Goal: Task Accomplishment & Management: Manage account settings

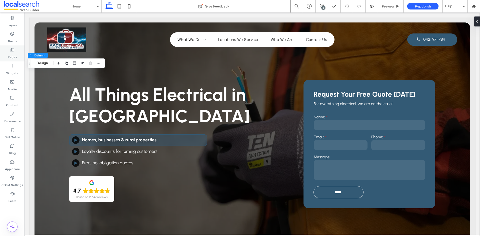
click at [15, 54] on label "Pages" at bounding box center [12, 56] width 9 height 7
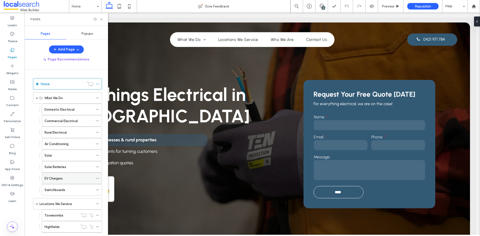
scroll to position [50, 0]
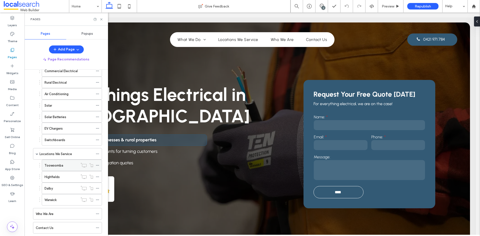
click at [99, 165] on use at bounding box center [97, 165] width 3 height 1
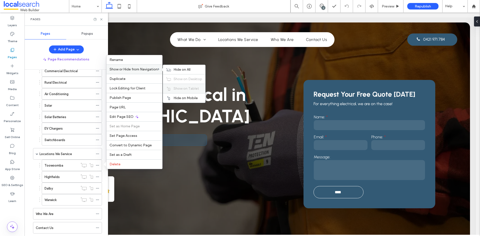
click at [186, 90] on span "Show on Tablet" at bounding box center [187, 89] width 26 height 4
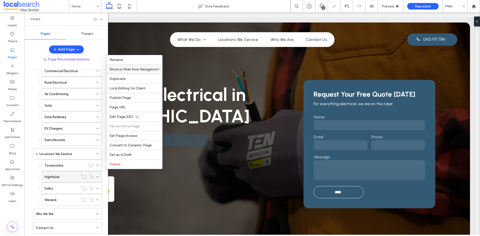
click at [97, 177] on icon at bounding box center [98, 177] width 4 height 4
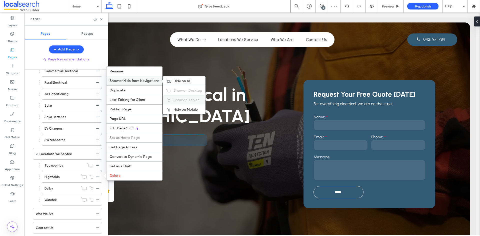
click at [177, 99] on span "Show on Tablet" at bounding box center [187, 100] width 26 height 4
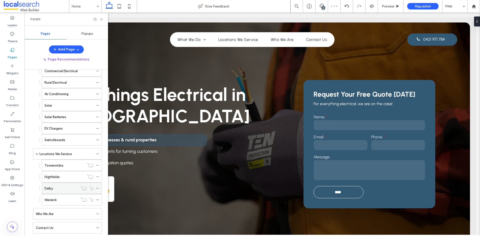
click at [97, 188] on icon at bounding box center [98, 189] width 4 height 4
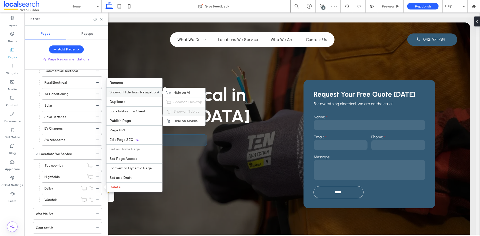
click at [173, 110] on div "Show on Tablet" at bounding box center [184, 112] width 42 height 10
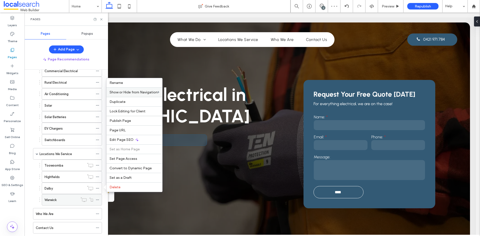
click at [97, 198] on span at bounding box center [98, 200] width 4 height 8
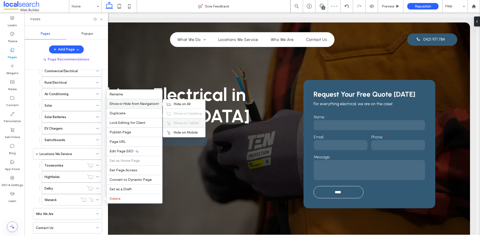
click at [185, 123] on span "Show on Tablet" at bounding box center [187, 123] width 26 height 4
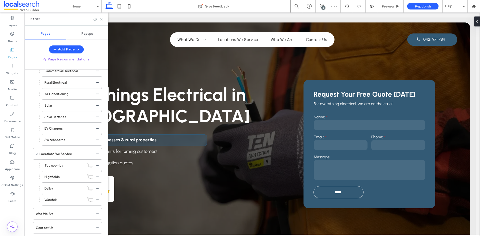
click at [101, 20] on use at bounding box center [101, 19] width 2 height 2
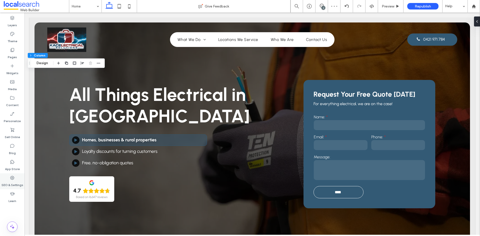
click at [13, 174] on div "SEO & Settings" at bounding box center [12, 182] width 25 height 16
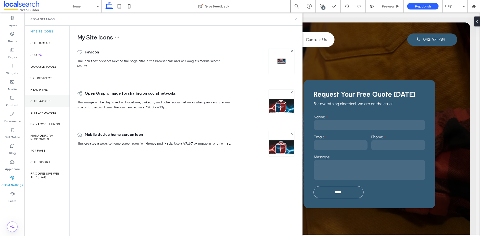
click at [45, 103] on label "Site Backup" at bounding box center [41, 102] width 20 height 4
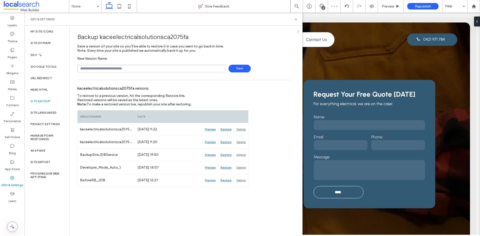
click at [178, 71] on input "text" at bounding box center [151, 69] width 149 height 8
type input "**********"
click at [236, 68] on span "Save" at bounding box center [240, 69] width 22 height 8
click at [270, 19] on icon at bounding box center [296, 20] width 4 height 4
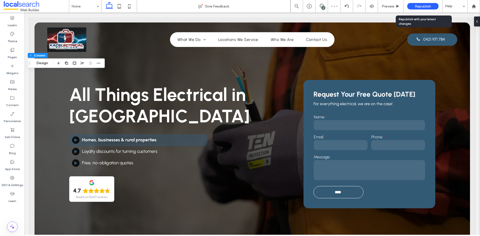
click at [270, 5] on span "Republish" at bounding box center [423, 6] width 16 height 4
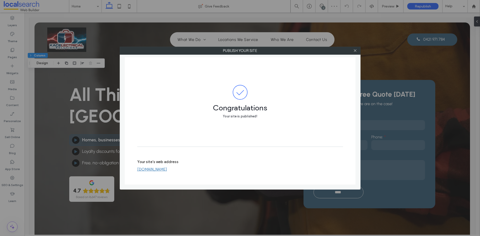
click at [167, 171] on link "[DOMAIN_NAME]" at bounding box center [152, 169] width 30 height 5
click at [270, 52] on div at bounding box center [356, 51] width 8 height 8
click at [270, 52] on icon at bounding box center [355, 51] width 4 height 4
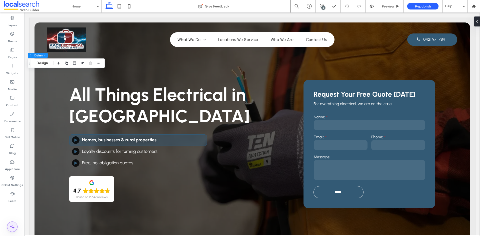
click at [12, 228] on icon at bounding box center [12, 227] width 6 height 6
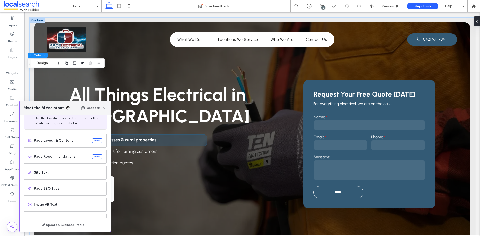
scroll to position [32, 0]
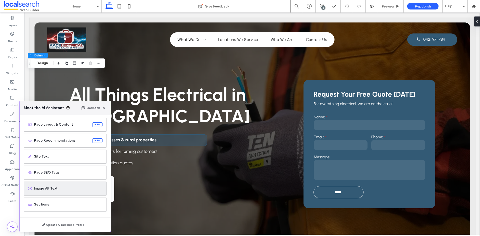
click at [59, 190] on span "Image Alt Text" at bounding box center [68, 188] width 69 height 5
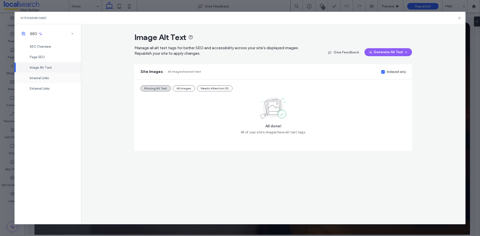
click at [50, 81] on div "Internal Links" at bounding box center [48, 78] width 67 height 11
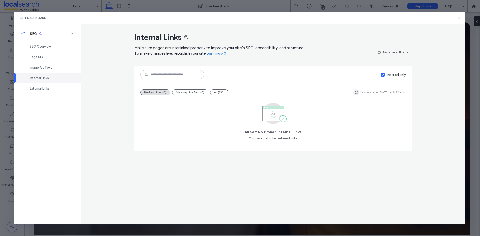
click at [270, 93] on icon "button" at bounding box center [357, 93] width 4 height 4
click at [47, 90] on span "External Links" at bounding box center [40, 89] width 20 height 4
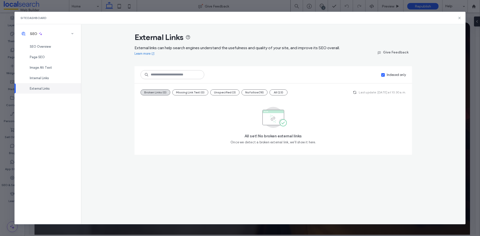
click at [270, 18] on div "Site Dashboard" at bounding box center [241, 18] width 452 height 13
drag, startPoint x: 460, startPoint y: 18, endPoint x: 245, endPoint y: 66, distance: 220.9
click at [270, 18] on use at bounding box center [460, 18] width 2 height 2
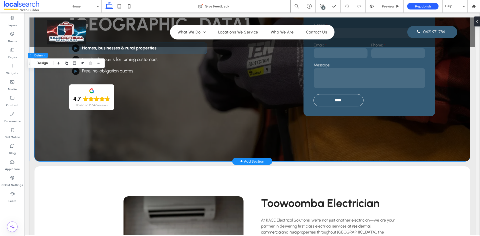
scroll to position [150, 0]
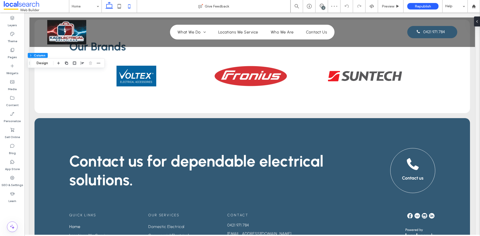
click at [130, 5] on icon at bounding box center [129, 6] width 10 height 10
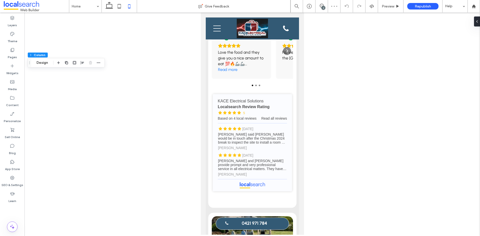
type input "**"
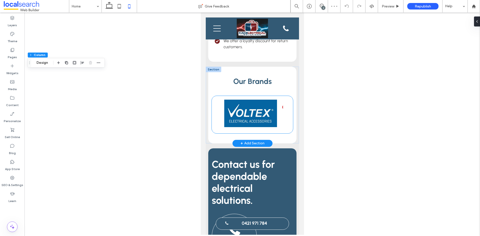
scroll to position [1658, 0]
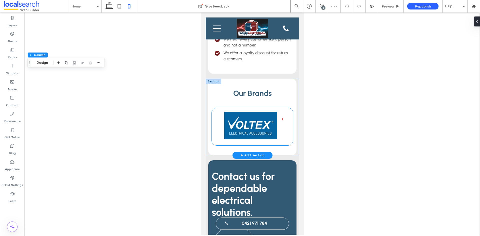
click at [243, 117] on img at bounding box center [250, 126] width 53 height 28
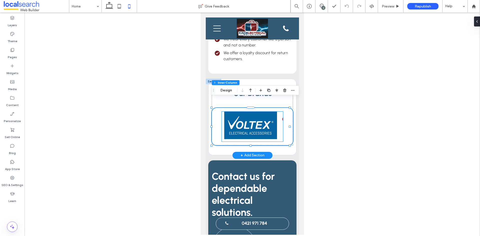
click at [250, 112] on img at bounding box center [250, 126] width 53 height 28
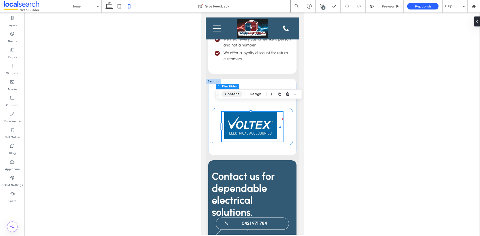
click at [235, 93] on button "Content" at bounding box center [232, 94] width 21 height 6
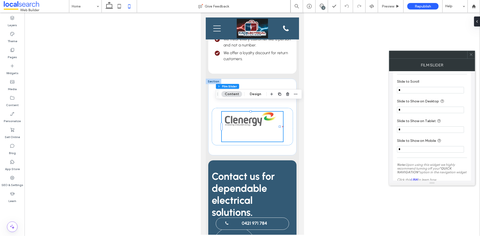
scroll to position [301, 0]
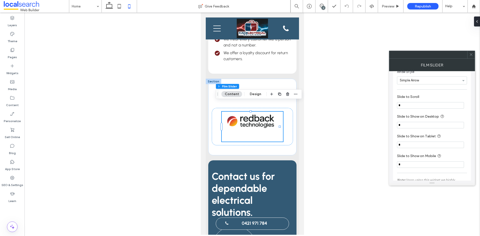
drag, startPoint x: 420, startPoint y: 106, endPoint x: 398, endPoint y: 106, distance: 22.8
click at [270, 106] on input "*" at bounding box center [430, 105] width 67 height 7
type input "*"
click at [270, 113] on section "Slide to Show on Desktop *" at bounding box center [432, 121] width 70 height 20
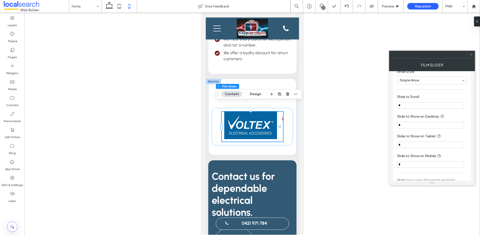
click at [270, 112] on section "Slide to Show on Desktop *" at bounding box center [432, 121] width 70 height 20
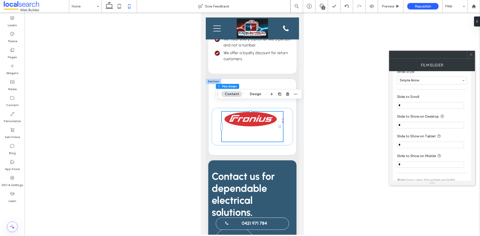
click at [270, 54] on icon at bounding box center [472, 55] width 4 height 4
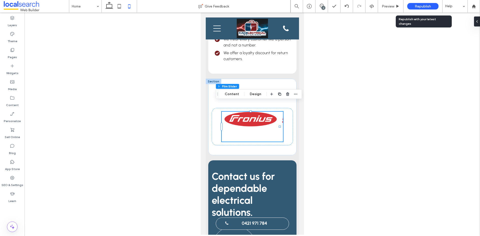
click at [270, 5] on span "Republish" at bounding box center [423, 6] width 16 height 4
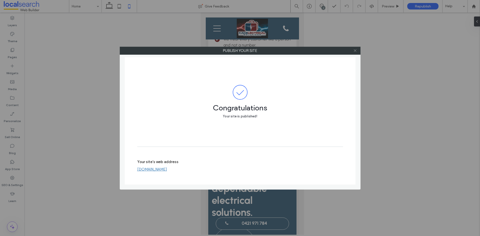
click at [270, 51] on icon at bounding box center [355, 51] width 4 height 4
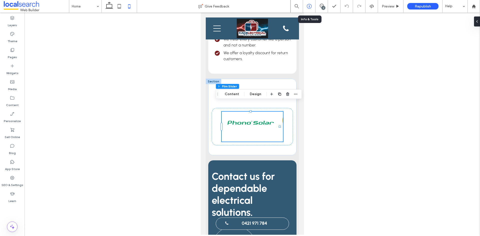
click at [270, 6] on icon at bounding box center [309, 6] width 5 height 5
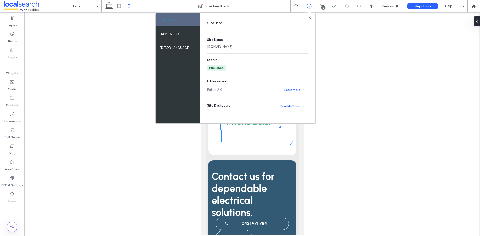
click at [233, 46] on link "kaceelectricalsolutionsca2075fa.webbuilder.localsearch.com.au" at bounding box center [219, 47] width 25 height 5
click at [270, 6] on span "Preview" at bounding box center [388, 6] width 13 height 4
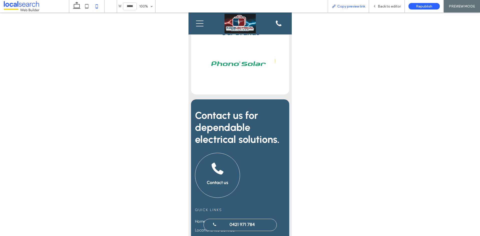
click at [270, 5] on span "Copy preview link" at bounding box center [351, 6] width 28 height 4
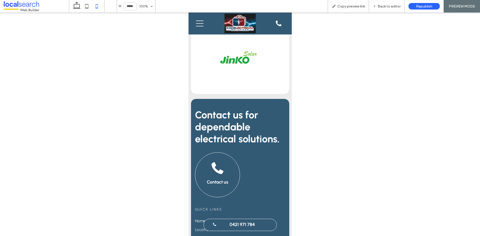
scroll to position [1658, 0]
click at [270, 7] on span "Back to editor" at bounding box center [389, 6] width 23 height 4
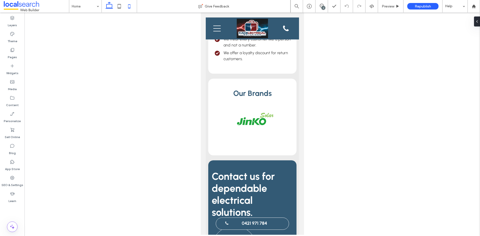
click at [110, 7] on icon at bounding box center [109, 6] width 10 height 10
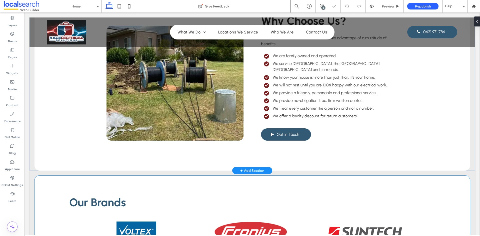
scroll to position [1085, 0]
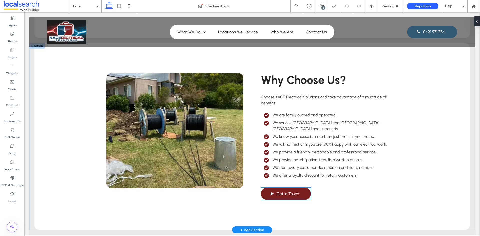
click at [270, 189] on span "Get in Touch" at bounding box center [288, 194] width 23 height 10
click at [270, 188] on div "Get in Touch" at bounding box center [286, 194] width 50 height 12
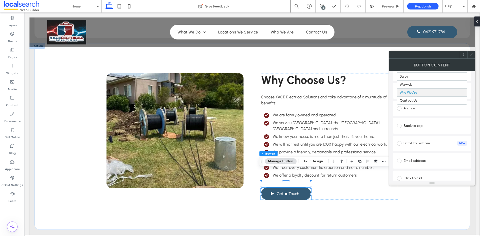
scroll to position [100, 0]
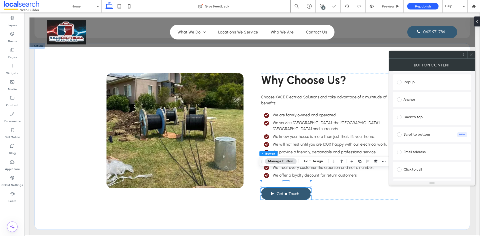
click at [270, 54] on div at bounding box center [472, 55] width 8 height 8
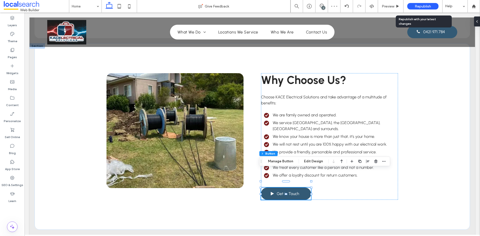
click at [270, 6] on span "Republish" at bounding box center [423, 6] width 16 height 4
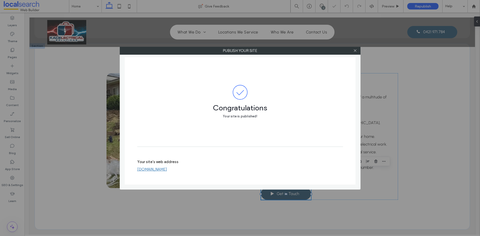
click at [167, 170] on link "kaceelectricalsolutionsca2075fa.webbuilder.localsearch.com.au" at bounding box center [152, 169] width 30 height 5
click at [270, 53] on span at bounding box center [355, 51] width 4 height 8
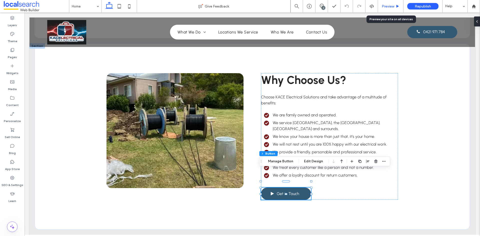
click at [270, 5] on span "Preview" at bounding box center [388, 6] width 13 height 4
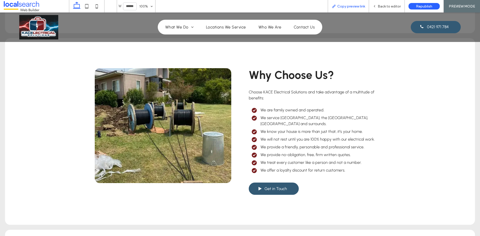
click at [270, 6] on span "Copy preview link" at bounding box center [351, 6] width 28 height 4
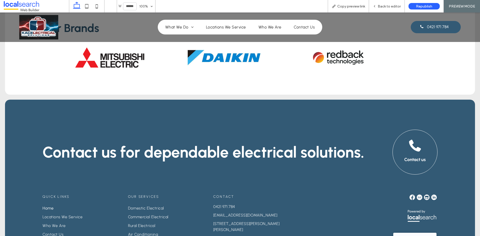
scroll to position [1360, 0]
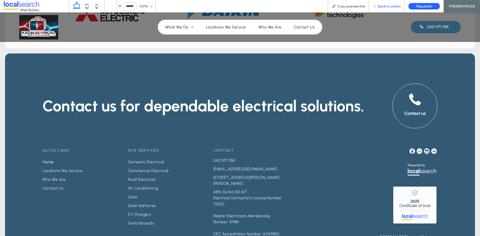
drag, startPoint x: 392, startPoint y: 7, endPoint x: 56, endPoint y: 154, distance: 367.2
click at [270, 7] on span "Back to editor" at bounding box center [389, 6] width 23 height 4
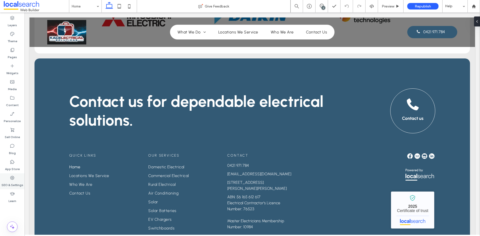
click at [14, 179] on icon at bounding box center [12, 178] width 5 height 5
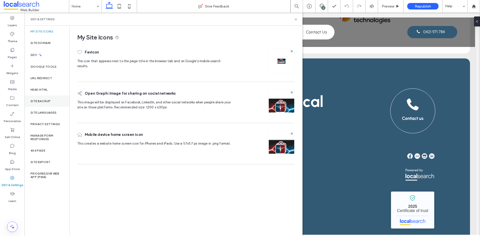
click at [43, 101] on label "Site Backup" at bounding box center [41, 102] width 20 height 4
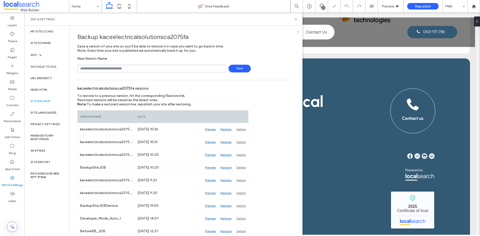
click at [135, 68] on input "text" at bounding box center [151, 69] width 149 height 8
click at [92, 69] on input "**********" at bounding box center [151, 69] width 149 height 8
type input "**********"
click at [235, 71] on span "Save" at bounding box center [240, 69] width 22 height 8
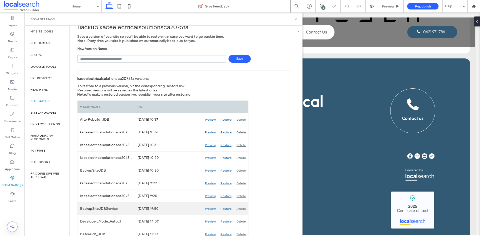
scroll to position [15, 0]
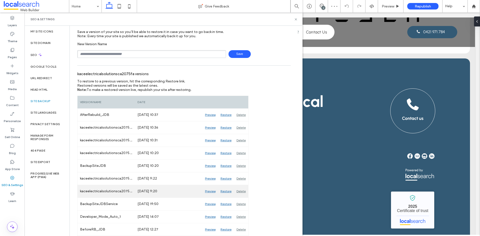
click at [243, 193] on div "Delete" at bounding box center [241, 191] width 14 height 13
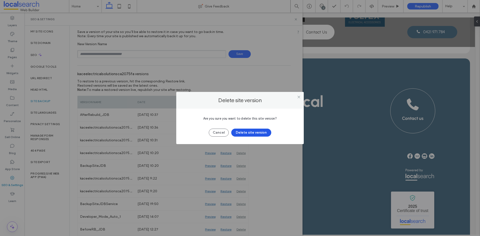
click at [250, 136] on button "Delete site version" at bounding box center [251, 133] width 40 height 8
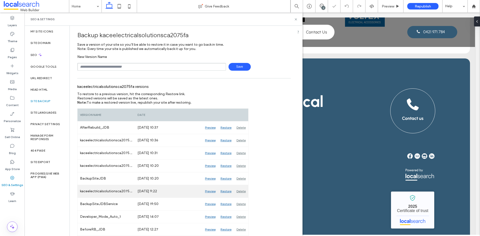
scroll to position [2, 0]
click at [242, 192] on div "Delete" at bounding box center [241, 191] width 14 height 13
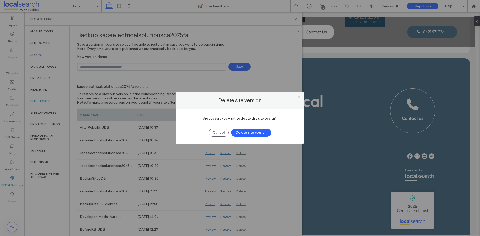
click at [251, 128] on div "Cancel Delete site version" at bounding box center [240, 130] width 113 height 13
click at [250, 133] on button "Delete site version" at bounding box center [251, 133] width 40 height 8
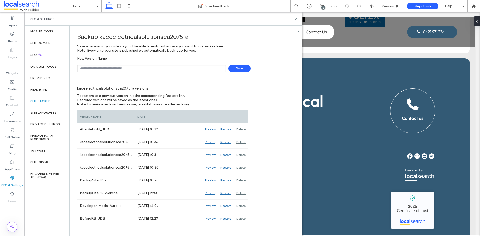
scroll to position [0, 0]
click at [270, 22] on div "SEO & Settings" at bounding box center [164, 19] width 278 height 13
click at [270, 20] on use at bounding box center [296, 19] width 2 height 2
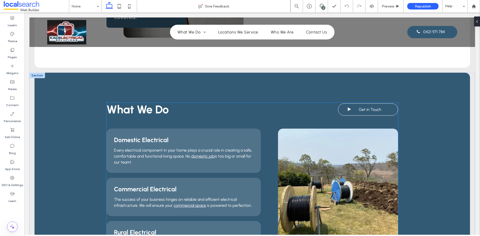
scroll to position [434, 0]
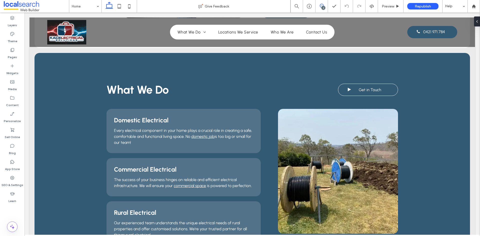
click at [270, 7] on icon at bounding box center [322, 6] width 4 height 4
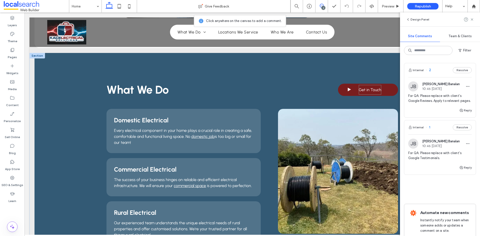
click at [270, 85] on span "Get in Touch" at bounding box center [370, 90] width 23 height 10
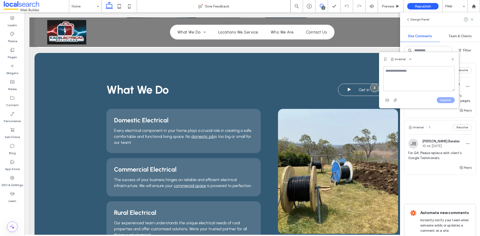
click at [270, 78] on textarea at bounding box center [420, 78] width 72 height 25
type textarea "*"
type textarea "**********"
click at [270, 100] on button "Submit" at bounding box center [446, 100] width 18 height 6
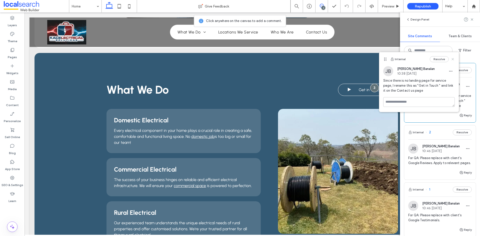
click at [270, 58] on icon at bounding box center [453, 59] width 4 height 4
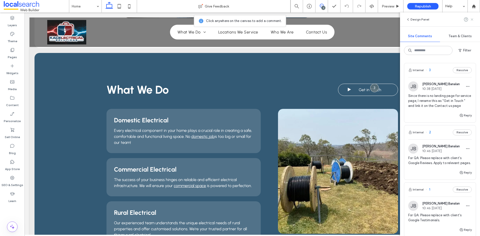
click at [270, 21] on icon at bounding box center [472, 20] width 4 height 4
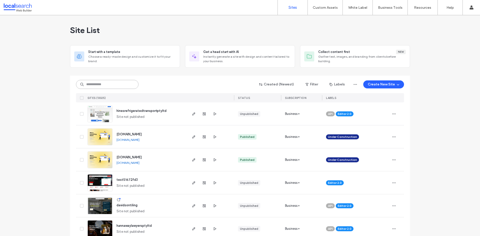
click at [116, 85] on input at bounding box center [107, 84] width 63 height 9
paste input "********"
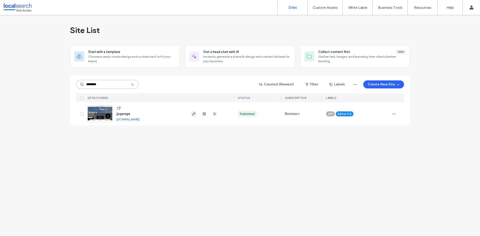
type input "********"
click at [194, 115] on use "button" at bounding box center [193, 114] width 3 height 3
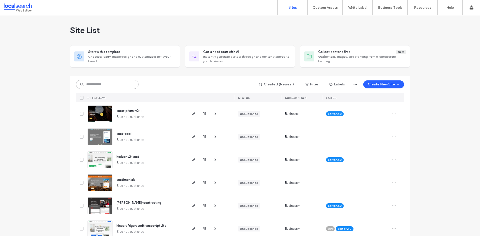
click at [113, 86] on input at bounding box center [107, 84] width 63 height 9
paste input "********"
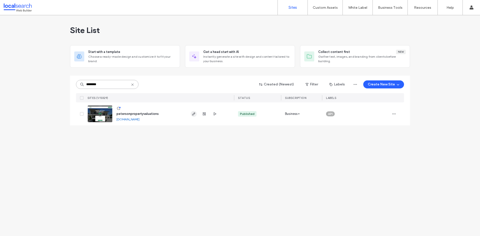
type input "********"
click at [192, 116] on icon "button" at bounding box center [194, 114] width 4 height 4
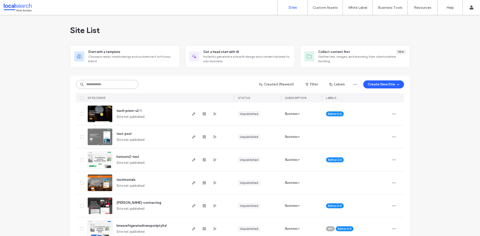
click at [87, 84] on input at bounding box center [107, 84] width 63 height 9
paste input "********"
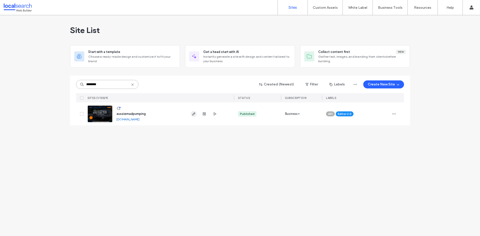
type input "********"
click at [194, 115] on icon "button" at bounding box center [194, 114] width 4 height 4
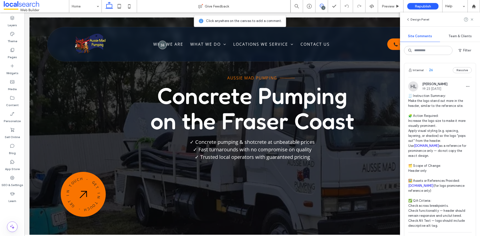
click at [432, 72] on span "26" at bounding box center [429, 70] width 7 height 5
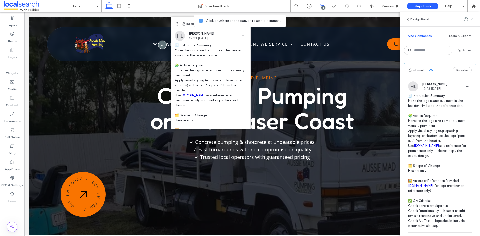
click at [198, 96] on link "[DOMAIN_NAME]" at bounding box center [193, 96] width 25 height 4
drag, startPoint x: 476, startPoint y: 5, endPoint x: 448, endPoint y: 16, distance: 30.5
click at [476, 5] on div at bounding box center [474, 6] width 12 height 4
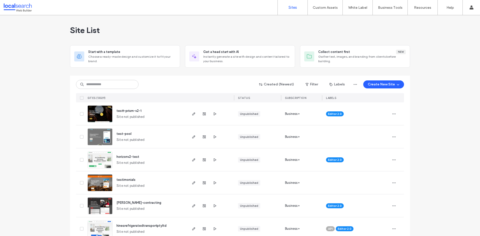
click at [110, 89] on div "Created (Newest) Filter Labels Create New Site" at bounding box center [240, 85] width 328 height 10
click at [112, 86] on input at bounding box center [107, 84] width 63 height 9
paste input "********"
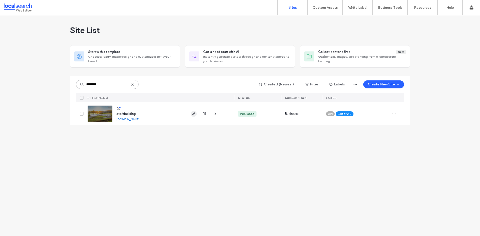
type input "********"
click at [195, 114] on icon "button" at bounding box center [194, 114] width 4 height 4
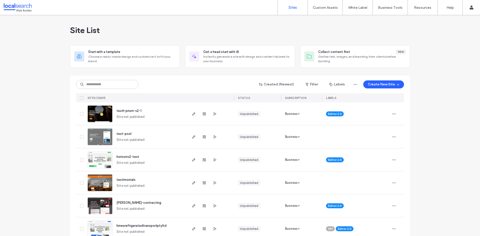
click at [266, 0] on div "Sites Custom Assets Custom Templates Custom Sections Content Collection Form Wh…" at bounding box center [240, 7] width 480 height 15
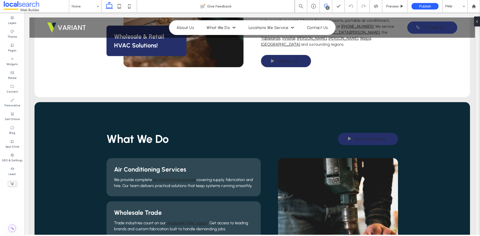
click at [325, 7] on use at bounding box center [326, 6] width 4 height 4
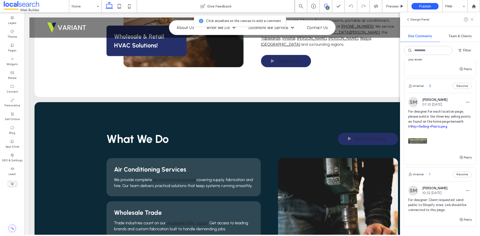
scroll to position [250, 0]
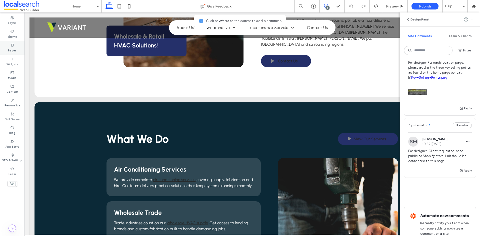
click at [11, 55] on div "Widgets" at bounding box center [12, 62] width 25 height 14
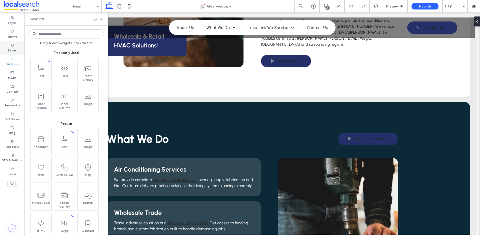
scroll to position [0, 0]
click at [13, 48] on label "Pages" at bounding box center [12, 50] width 9 height 6
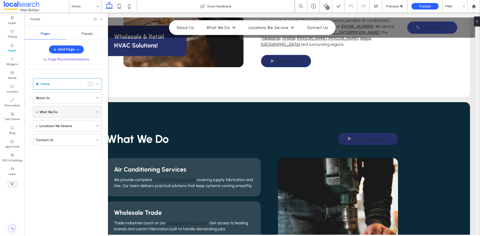
click at [37, 113] on span at bounding box center [37, 112] width 3 height 3
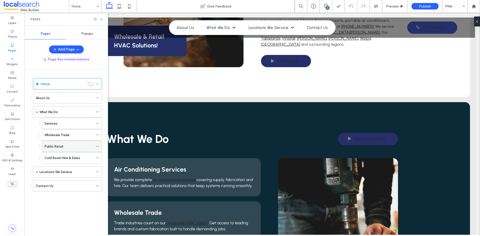
click at [55, 145] on label "Public Retail" at bounding box center [54, 146] width 19 height 9
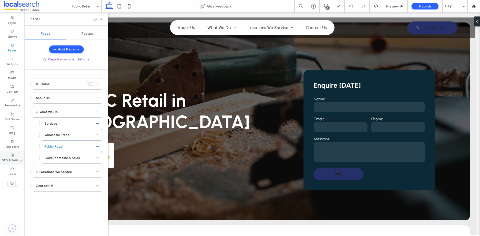
scroll to position [275, 0]
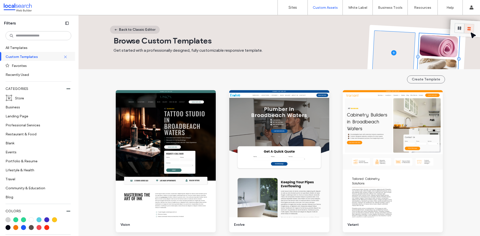
click at [137, 30] on button "Back to Classic Editor" at bounding box center [135, 30] width 50 height 8
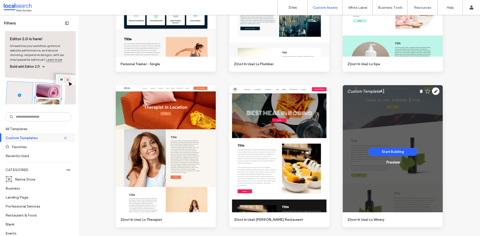
scroll to position [1226, 0]
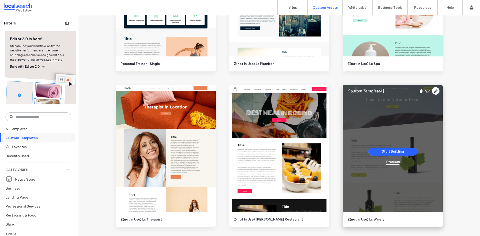
click at [392, 162] on div "Preview" at bounding box center [393, 162] width 13 height 5
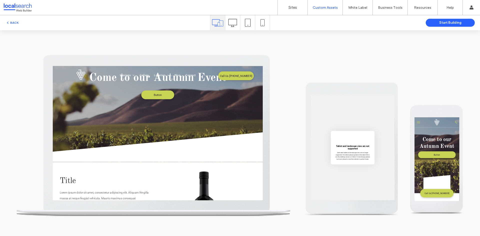
scroll to position [0, 0]
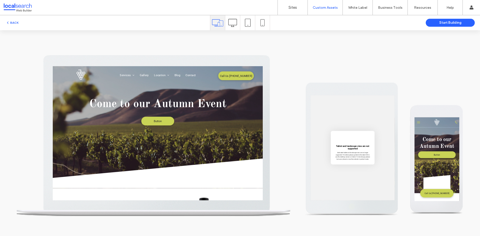
click at [232, 22] on icon at bounding box center [232, 23] width 9 height 9
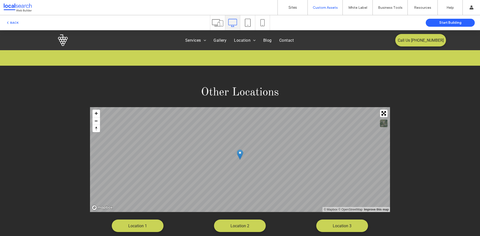
scroll to position [784, 0]
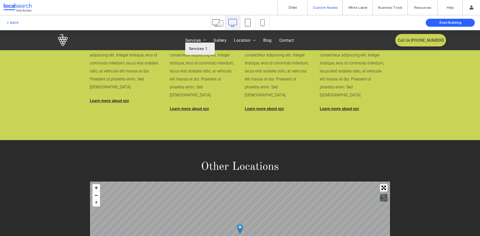
click at [191, 47] on span "Services 1" at bounding box center [198, 49] width 19 height 5
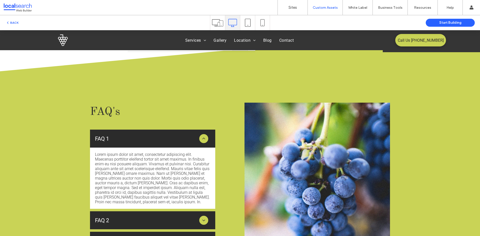
scroll to position [700, 0]
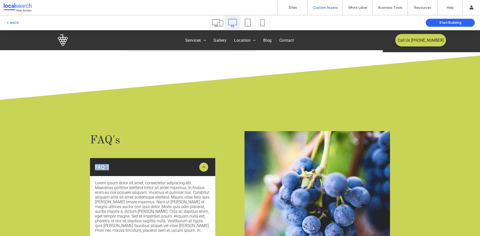
drag, startPoint x: 87, startPoint y: 163, endPoint x: 187, endPoint y: 166, distance: 99.6
click at [184, 169] on div "FAQ's FAQ 1 Lorem ipsum dolor sit amet, consectetur adipiscing elit. Maecenas p…" at bounding box center [240, 225] width 480 height 238
click at [208, 128] on div "FAQ's FAQ 1 Lorem ipsum dolor sit amet, consectetur adipiscing elit. Maecenas p…" at bounding box center [240, 225] width 480 height 238
